Goal: Use online tool/utility: Utilize a website feature to perform a specific function

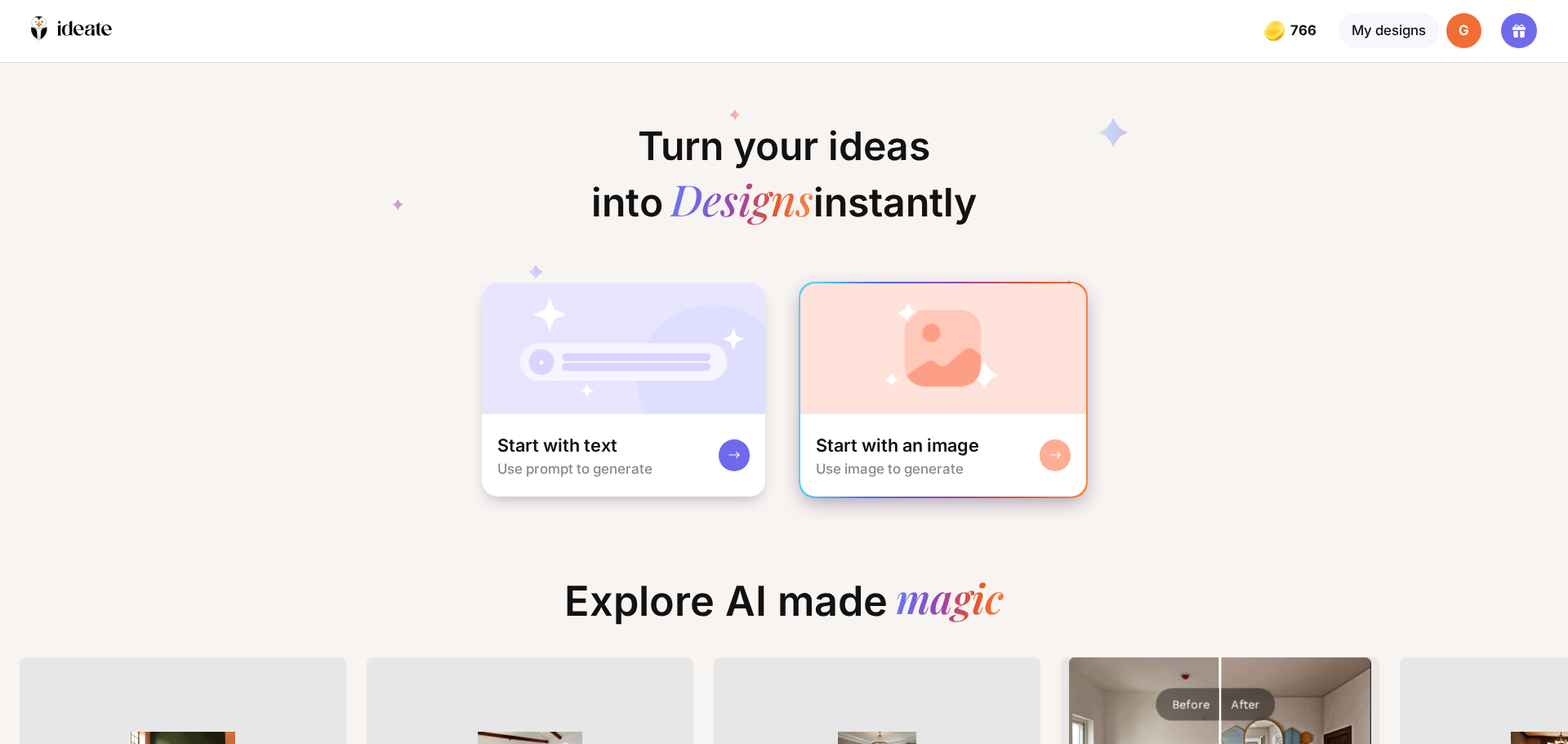
click at [938, 454] on div "Start with an image" at bounding box center [897, 445] width 163 height 23
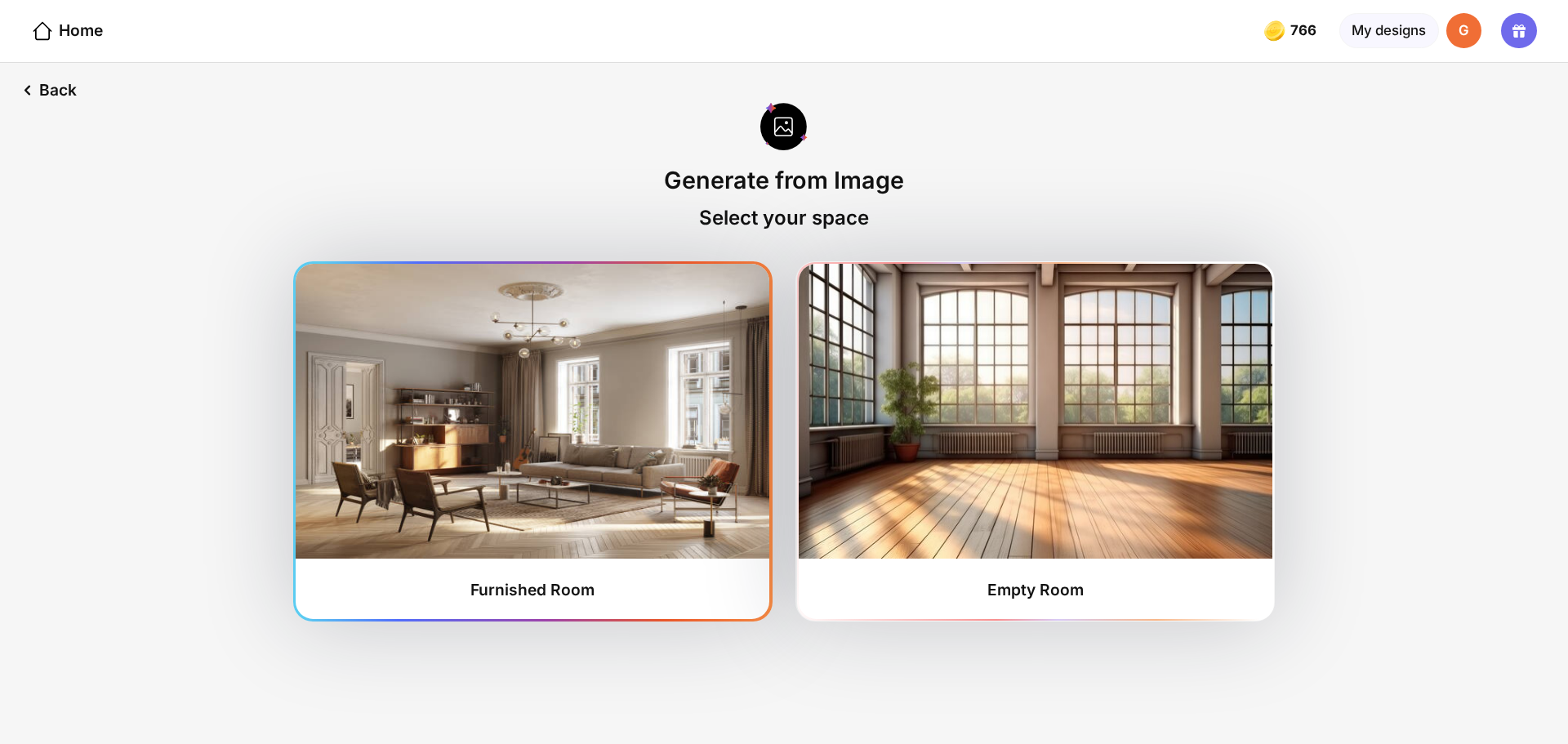
click at [564, 569] on div "Furnished Room" at bounding box center [532, 440] width 473 height 354
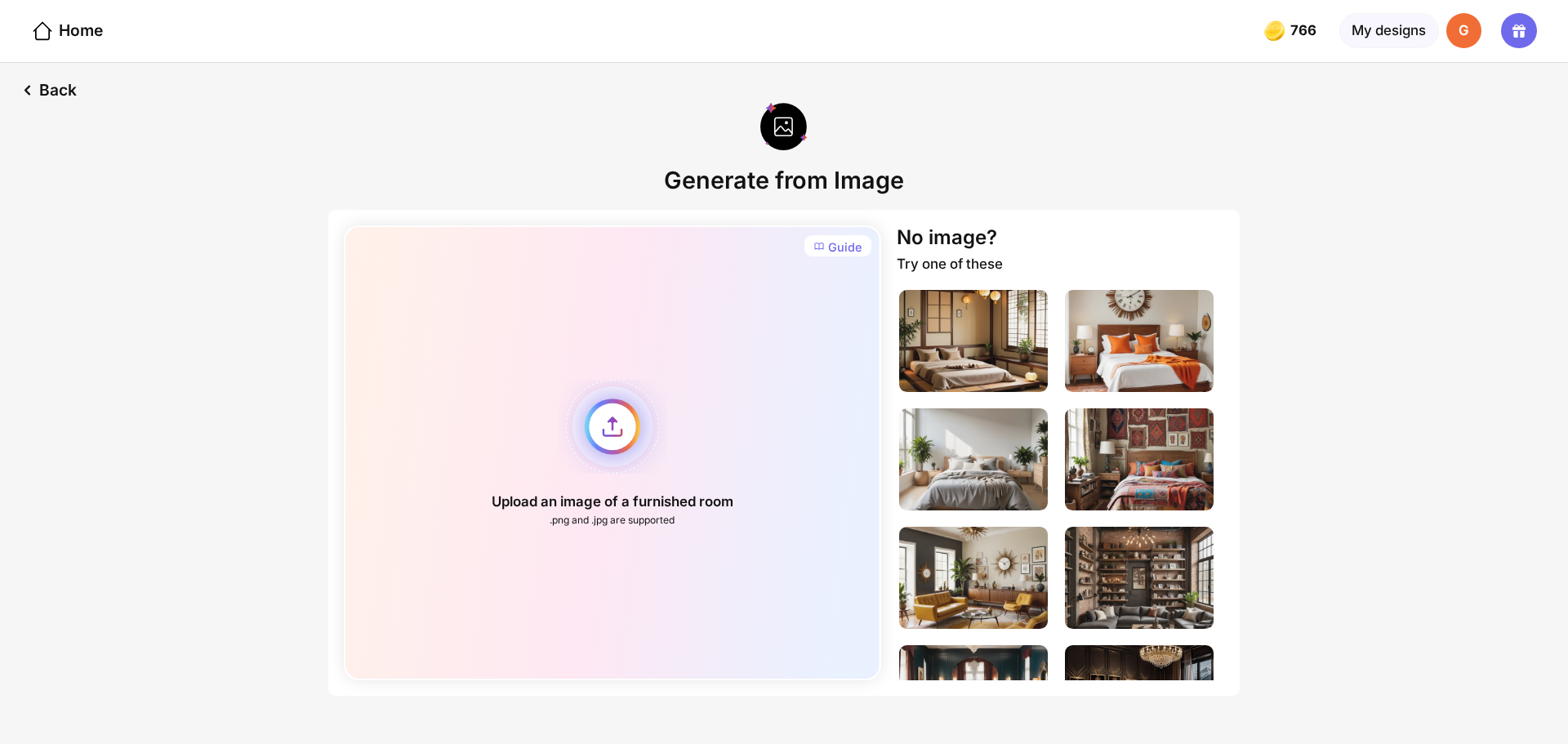
click at [613, 422] on div "Upload an image of a furnished room .png and .jpg are supported" at bounding box center [612, 452] width 536 height 455
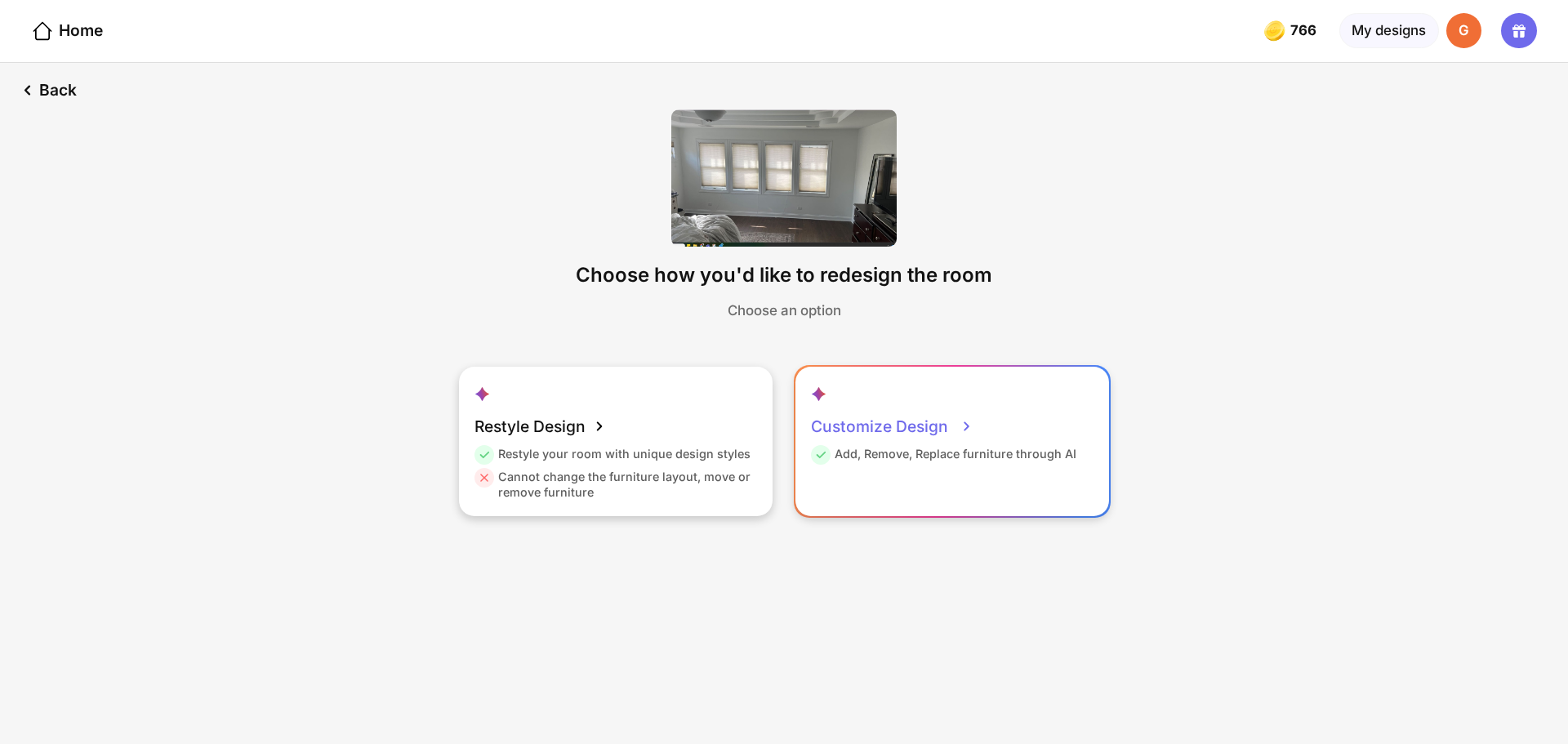
click at [880, 425] on div "Customize Design" at bounding box center [892, 426] width 163 height 39
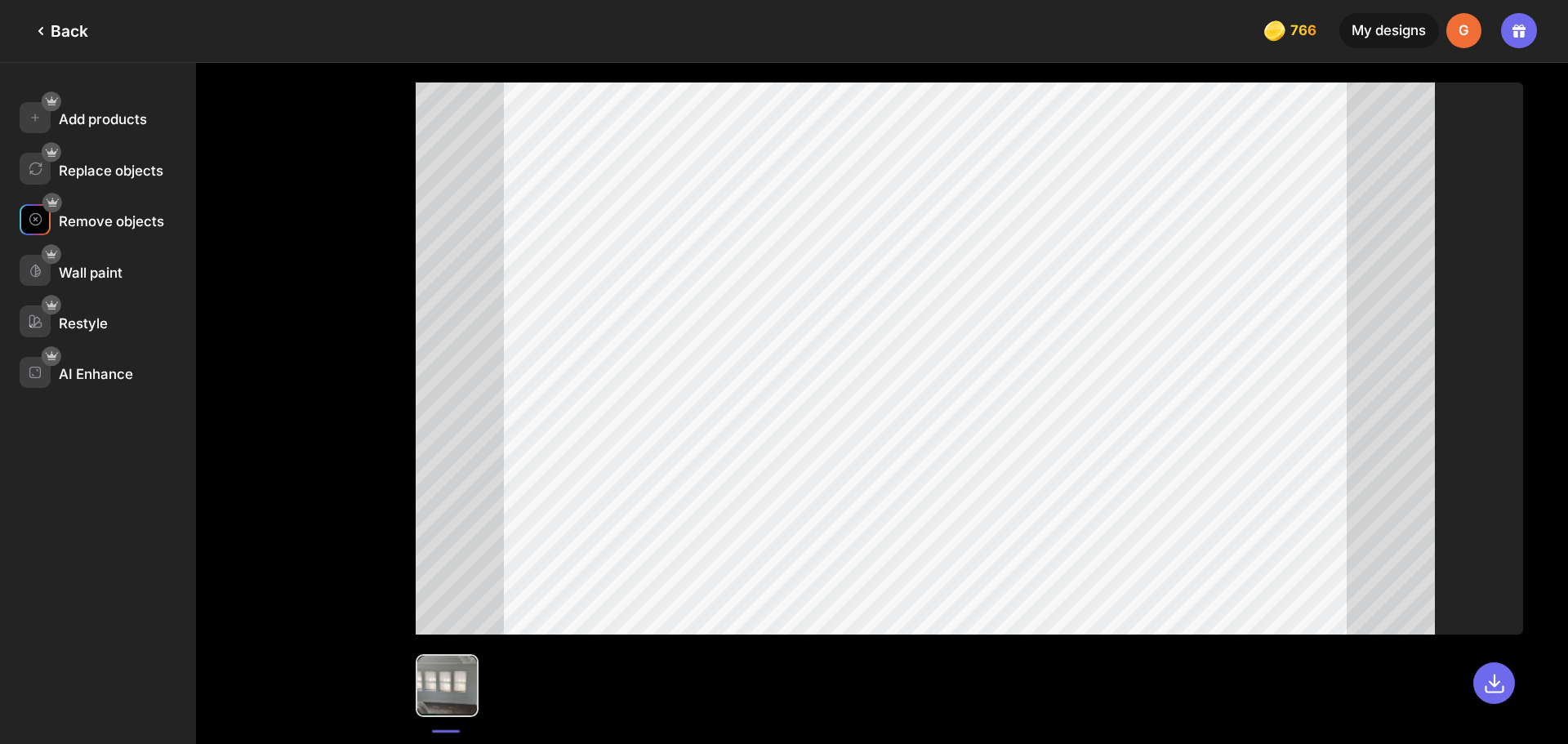
click at [124, 218] on div "Remove objects" at bounding box center [112, 221] width 106 height 16
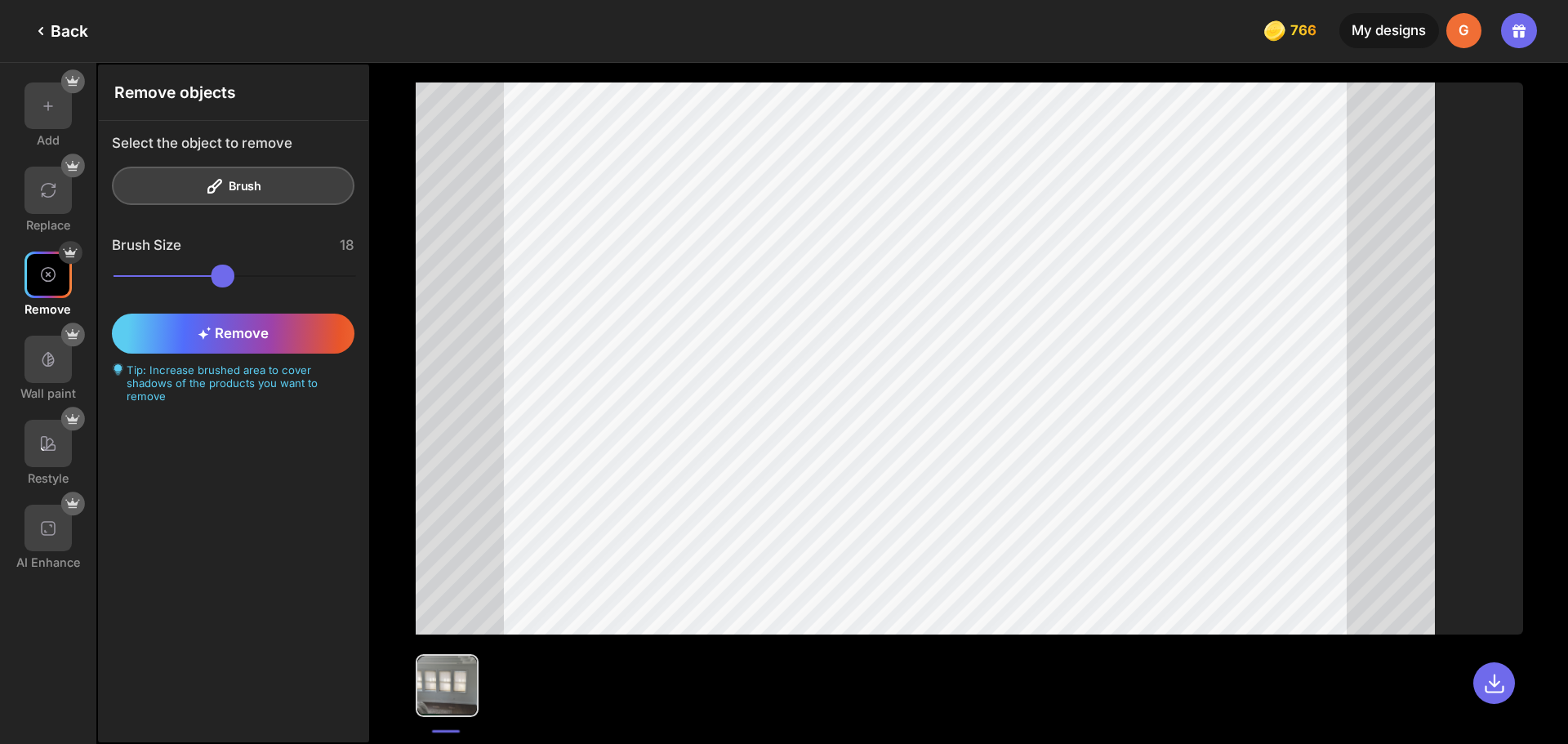
drag, startPoint x: 246, startPoint y: 282, endPoint x: 144, endPoint y: 287, distance: 102.1
click at [144, 287] on input "range" at bounding box center [234, 276] width 241 height 23
drag, startPoint x: 150, startPoint y: 275, endPoint x: 132, endPoint y: 279, distance: 18.4
type input "**"
click at [132, 279] on input "range" at bounding box center [234, 276] width 241 height 23
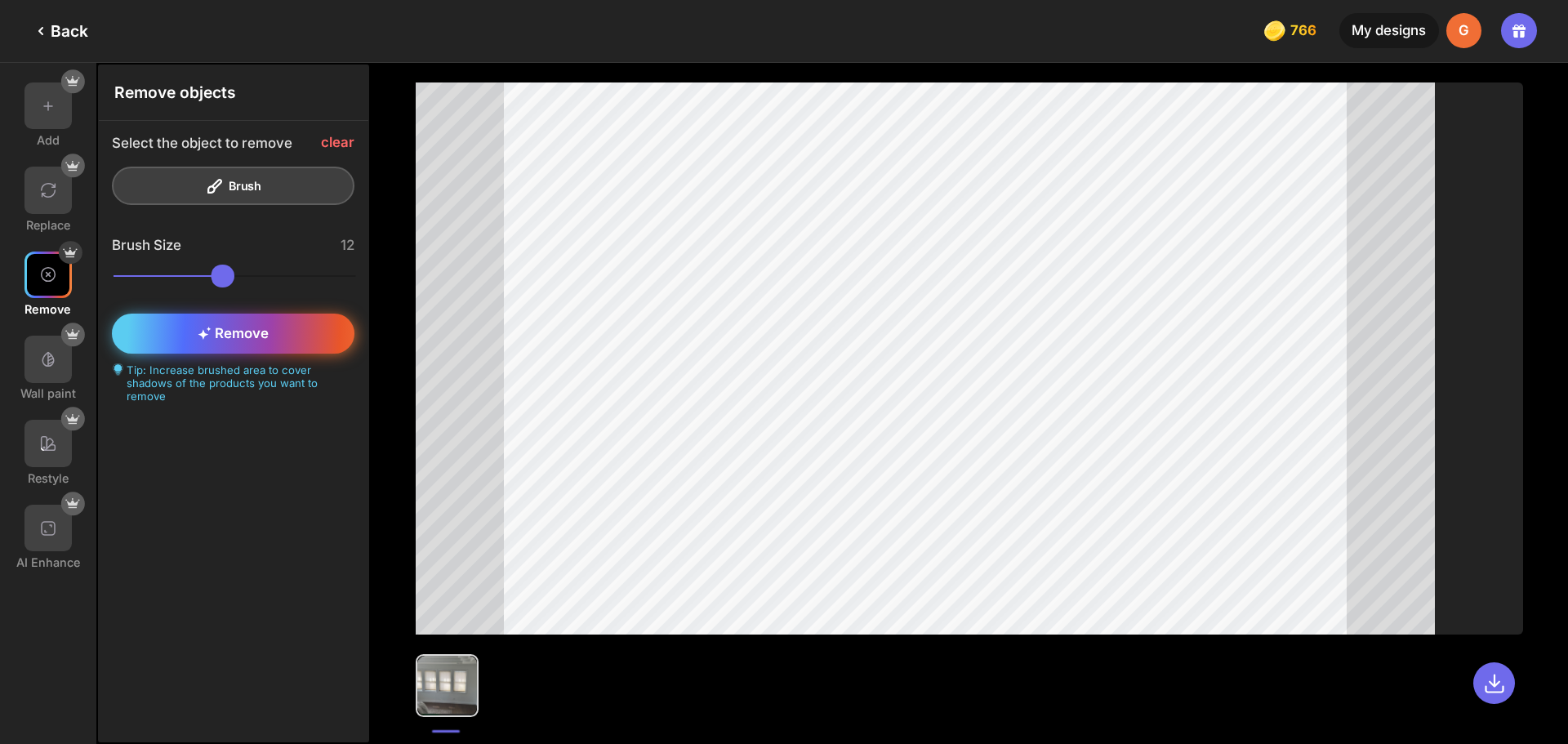
click at [249, 324] on div "Remove" at bounding box center [232, 333] width 241 height 40
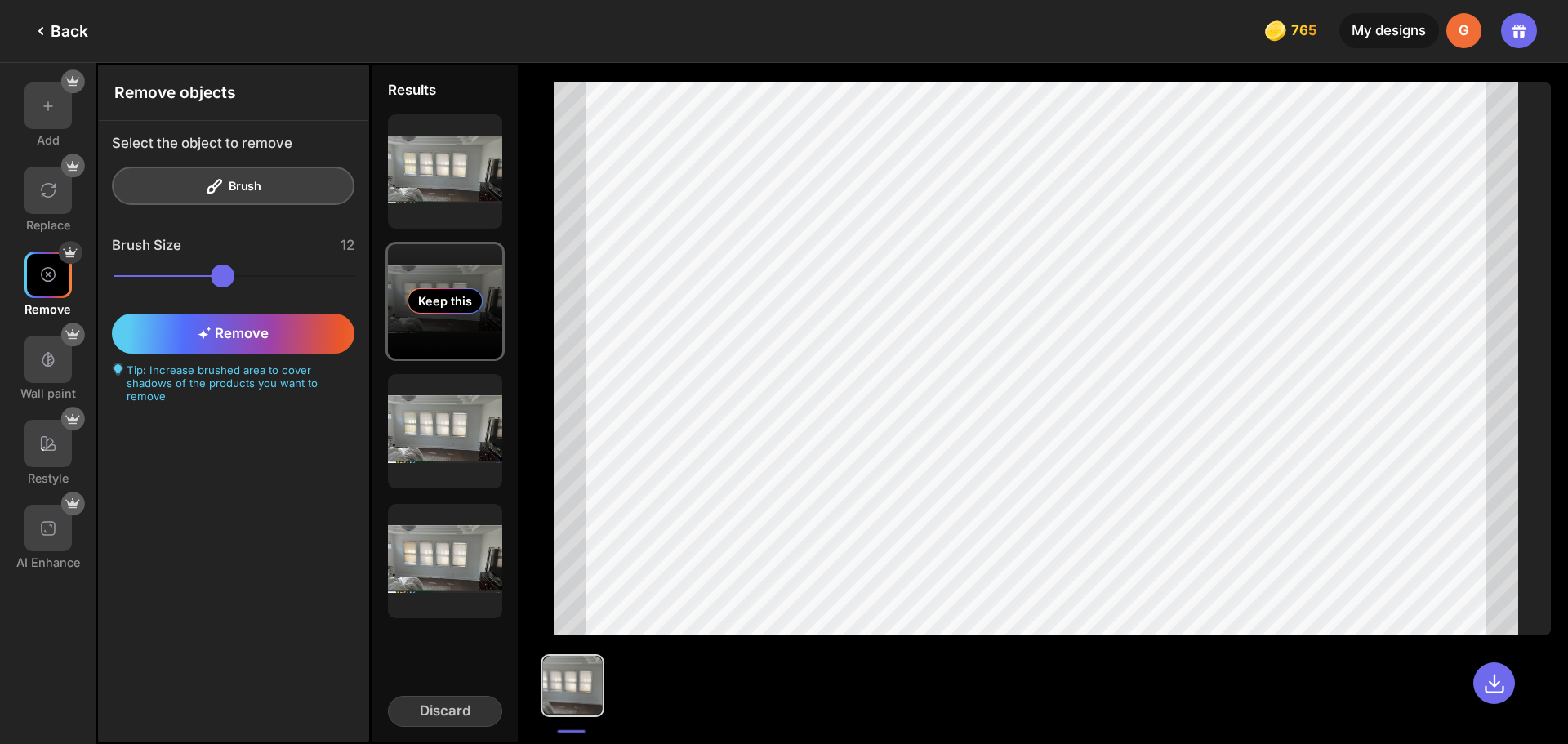
click at [433, 331] on div "Keep this" at bounding box center [445, 302] width 114 height 114
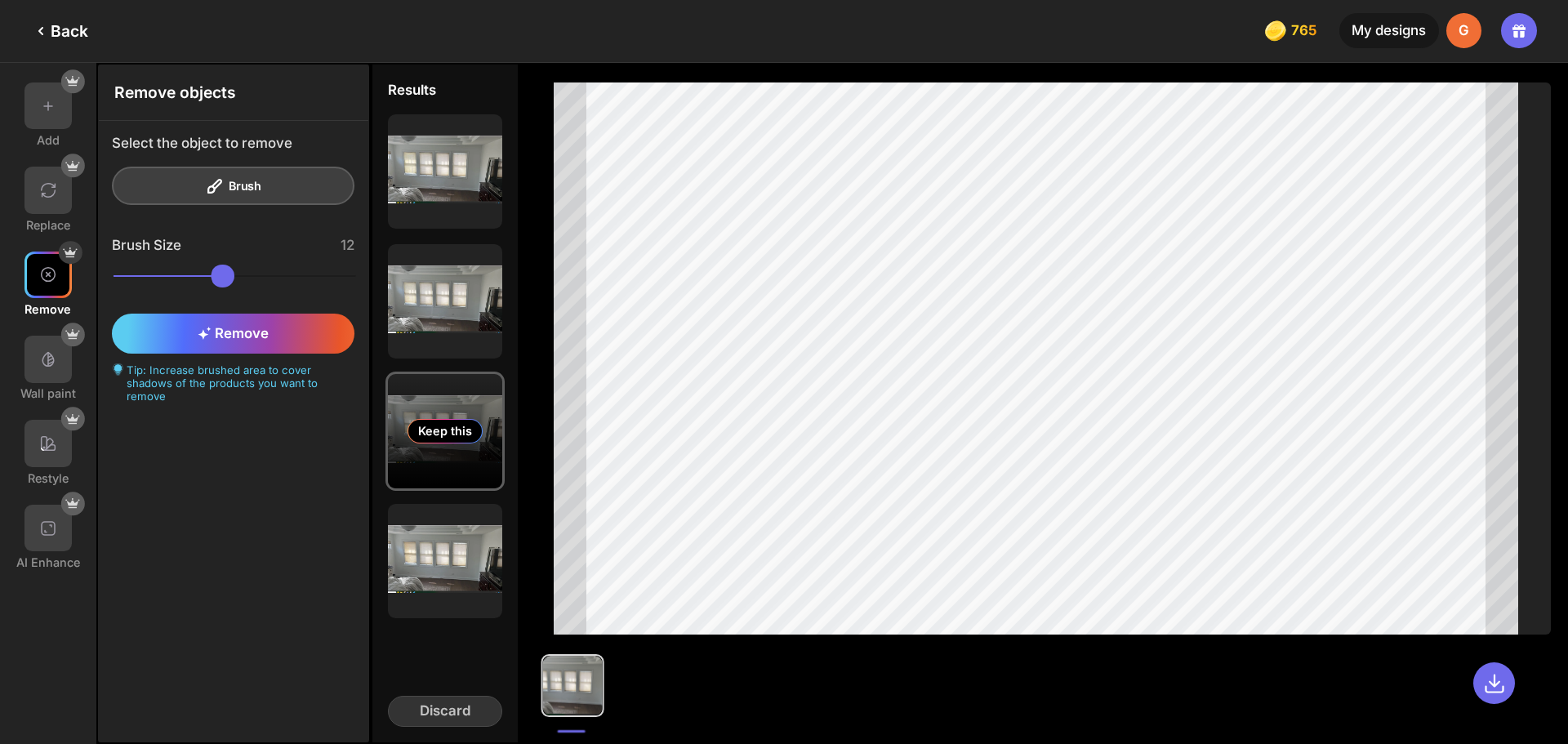
click at [432, 404] on div "Keep this" at bounding box center [445, 432] width 114 height 114
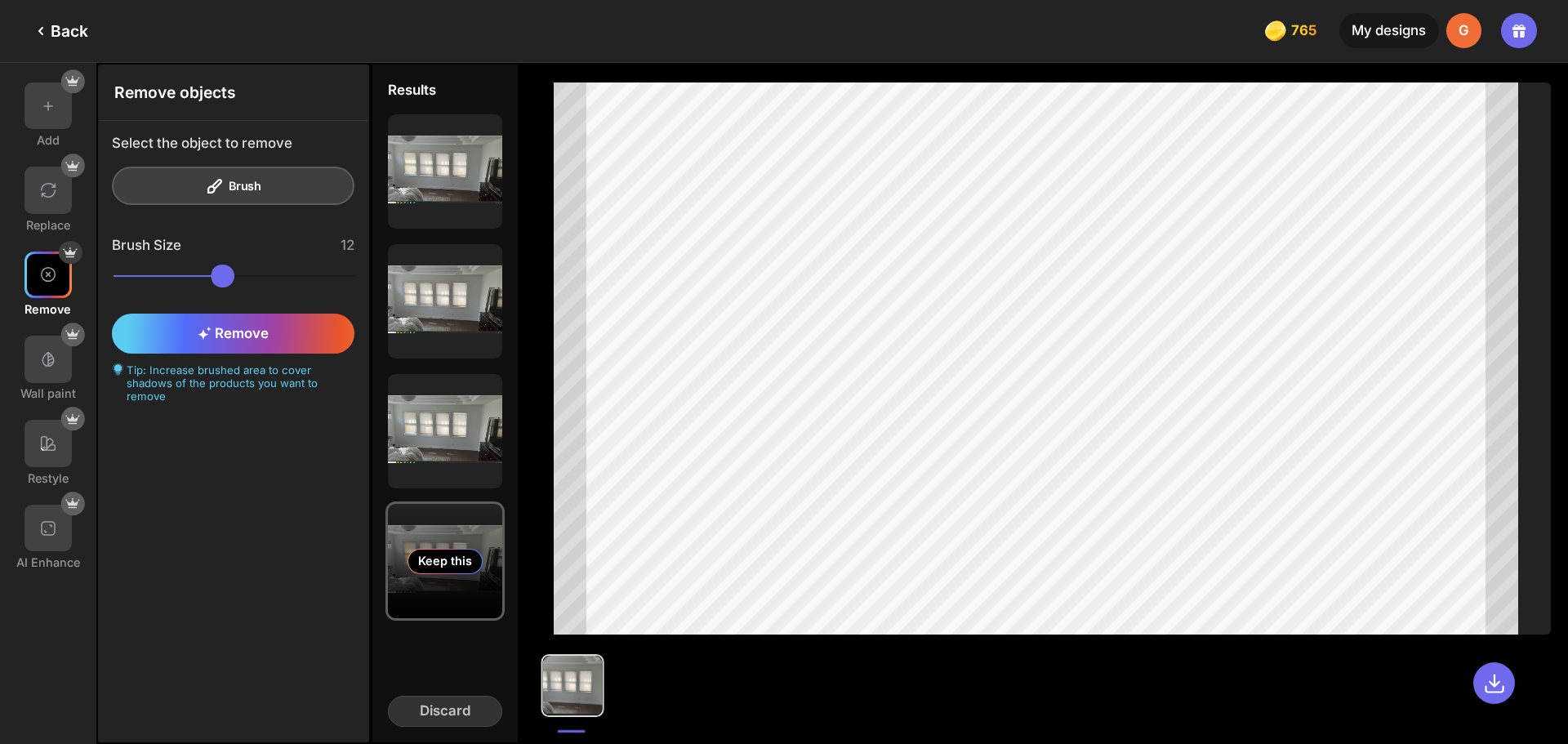
click at [463, 534] on div "Keep this" at bounding box center [445, 562] width 114 height 114
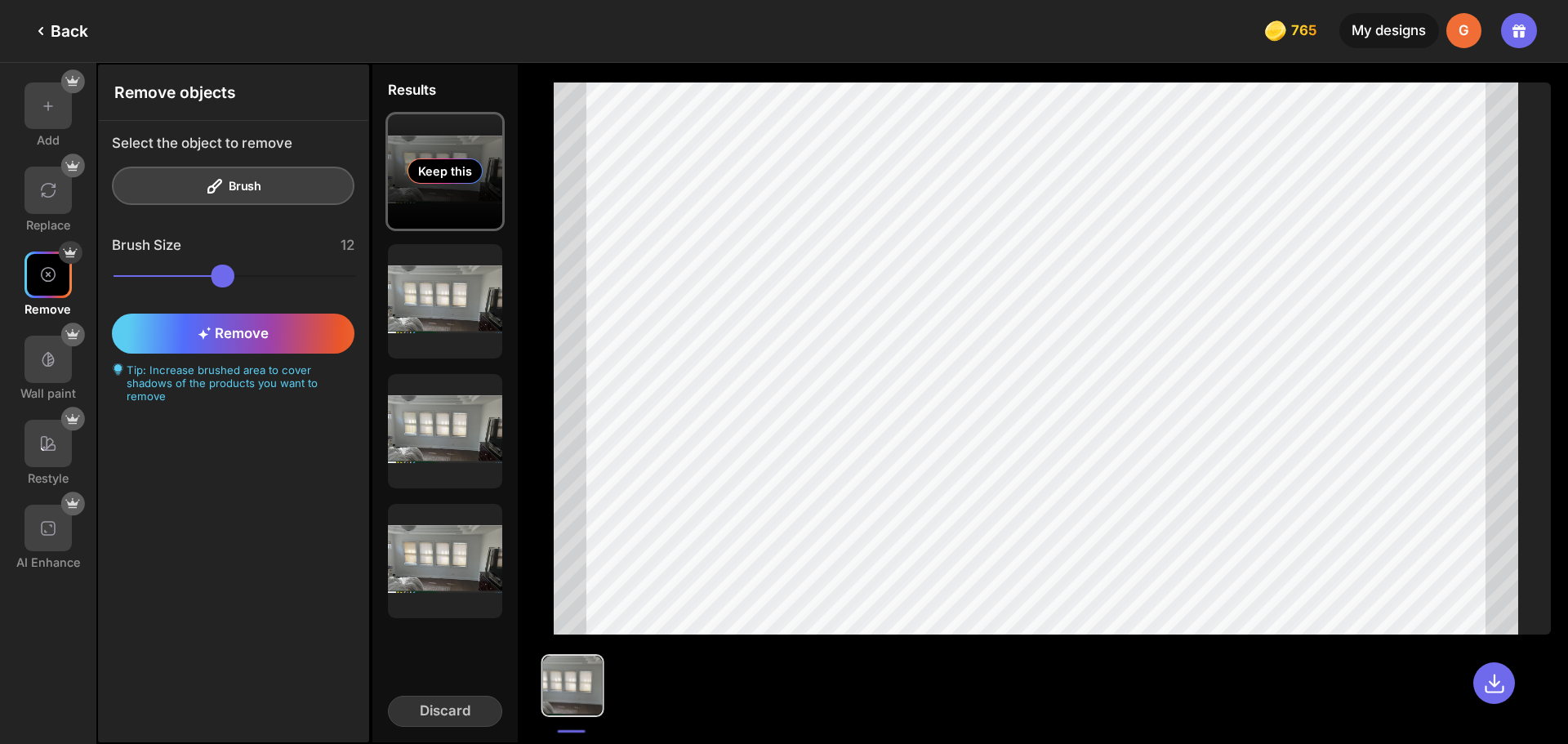
click at [481, 173] on div "Keep this" at bounding box center [444, 171] width 75 height 25
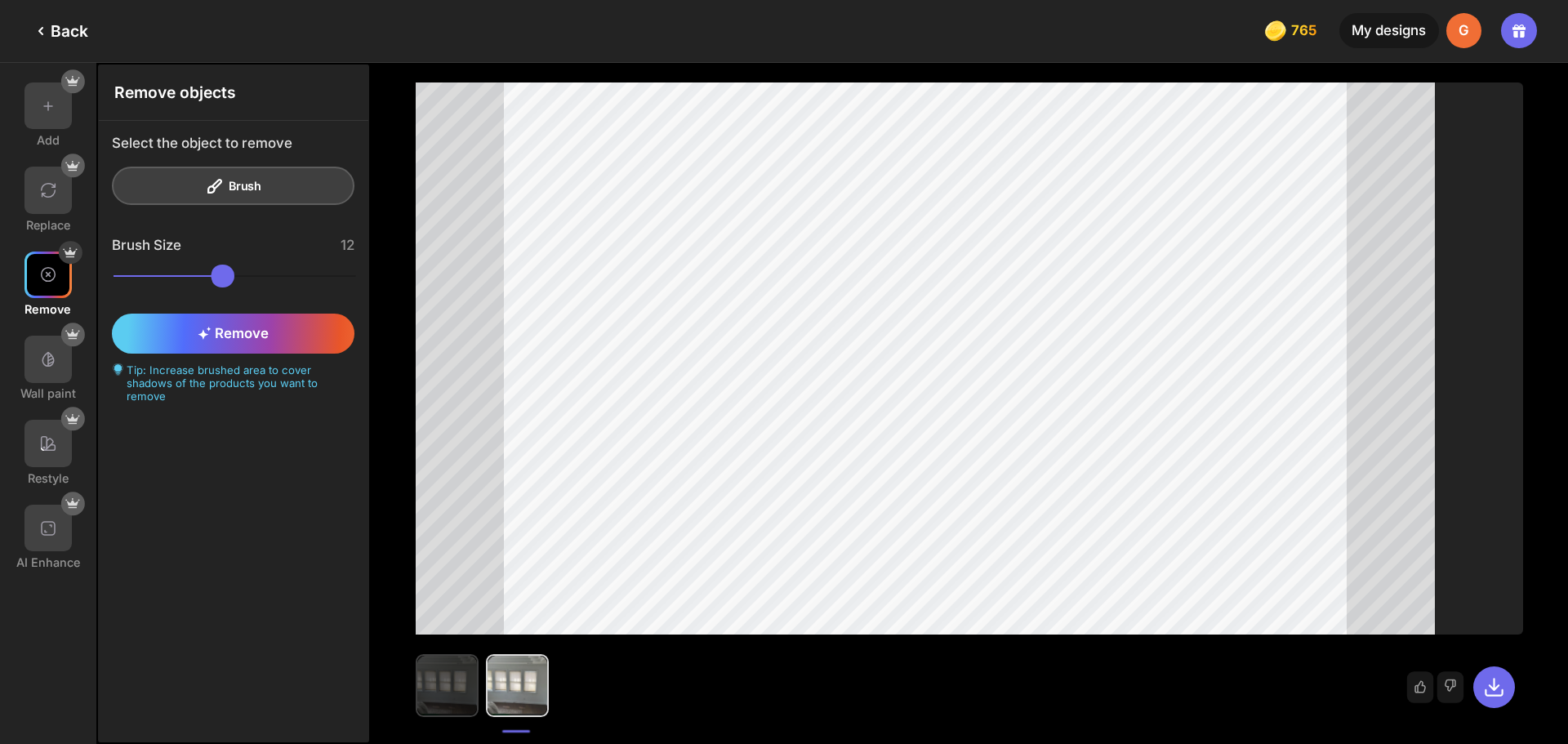
click at [450, 694] on img at bounding box center [446, 685] width 59 height 59
click at [32, 197] on div at bounding box center [48, 190] width 48 height 48
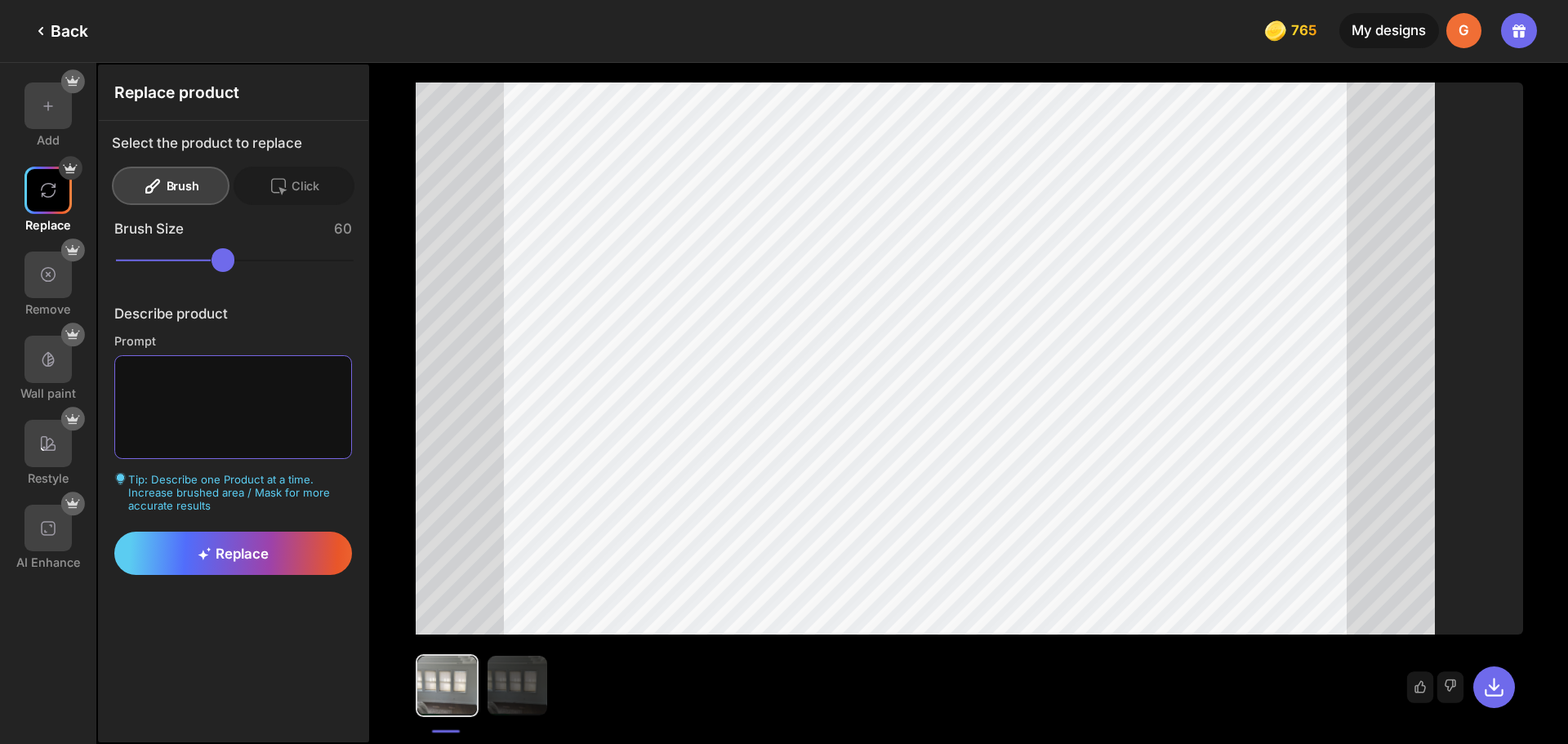
click at [121, 375] on textarea at bounding box center [234, 406] width 239 height 104
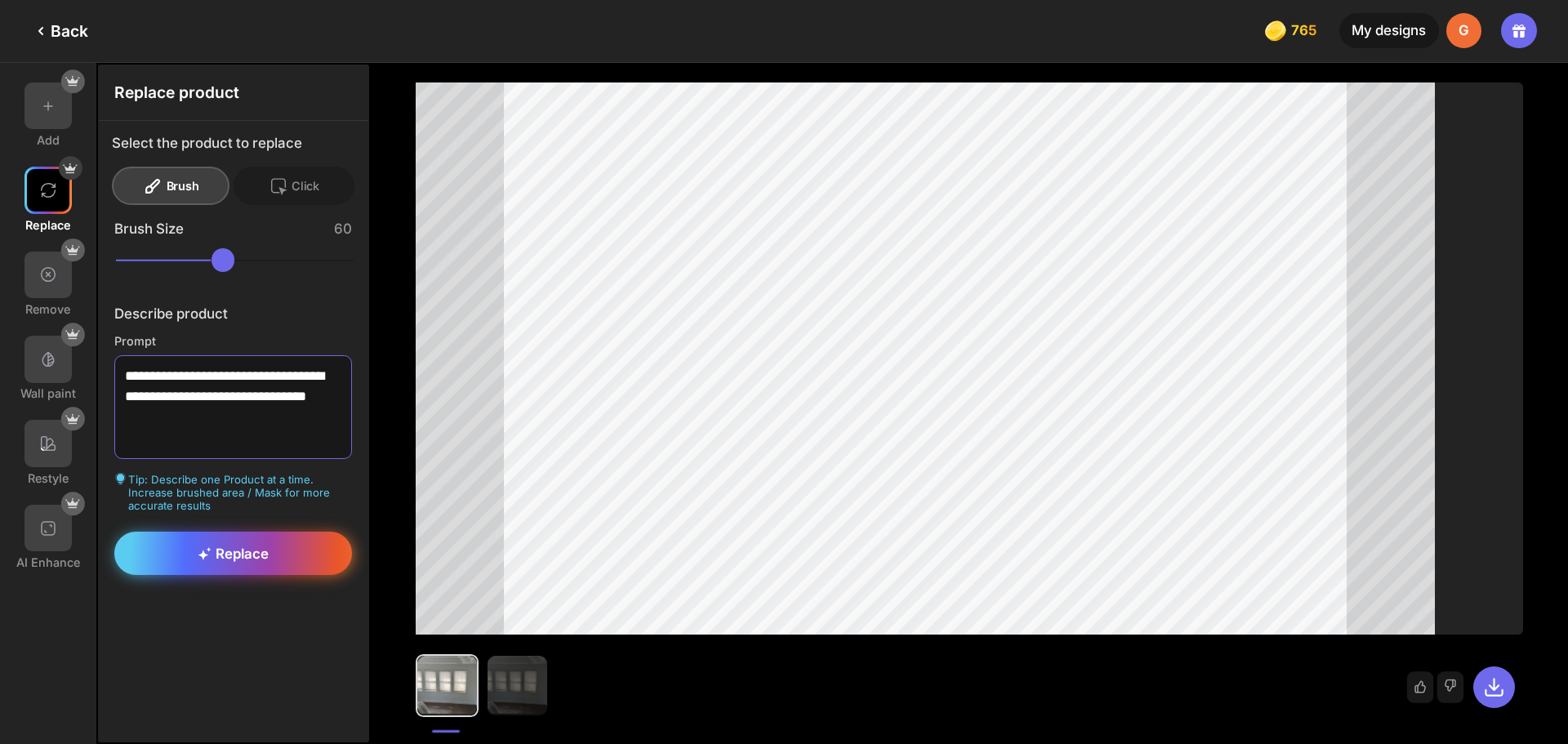
type textarea "**********"
click at [259, 556] on span "Replace" at bounding box center [233, 554] width 71 height 16
click at [277, 550] on div "Replace" at bounding box center [234, 553] width 239 height 44
